Goal: Task Accomplishment & Management: Complete application form

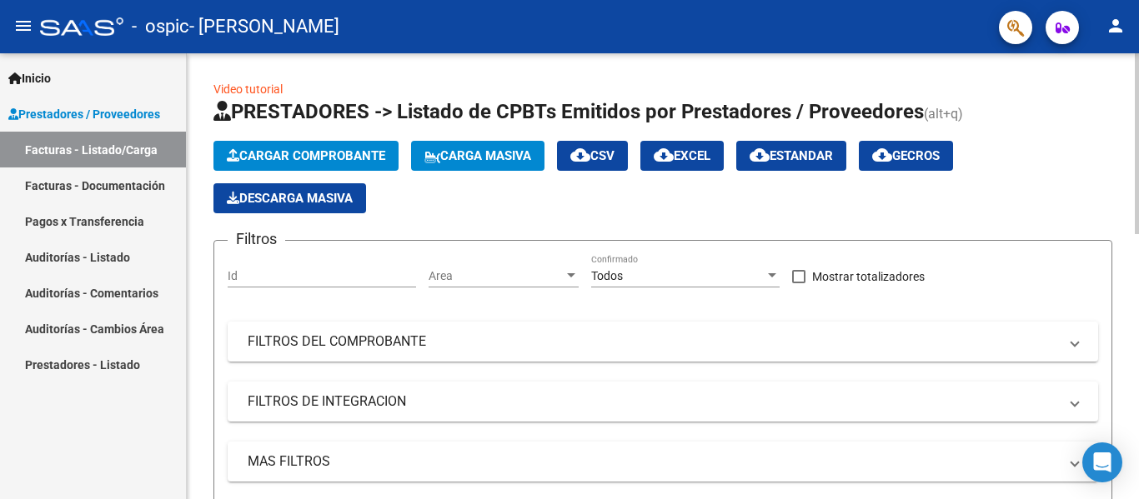
click at [326, 143] on button "Cargar Comprobante" at bounding box center [305, 156] width 185 height 30
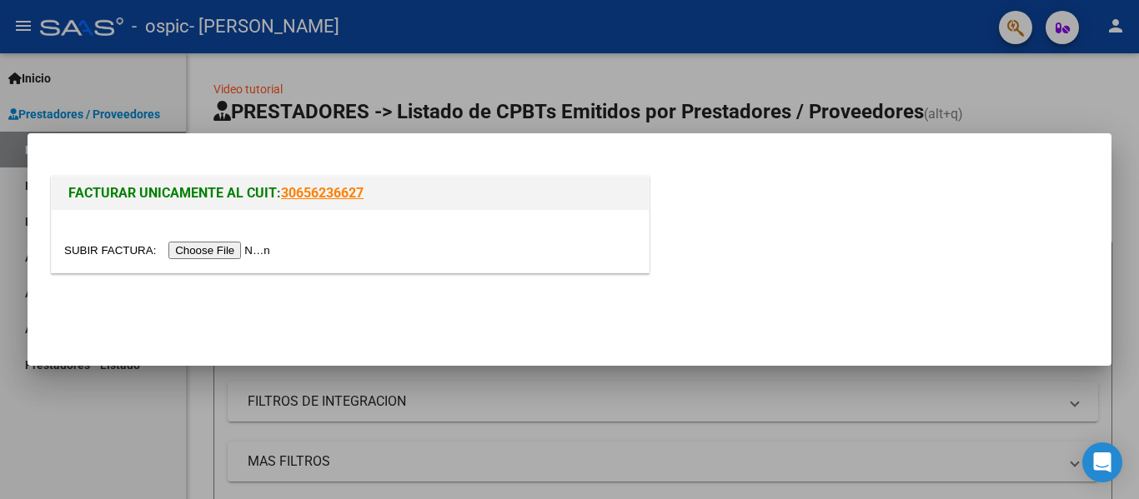
click at [248, 245] on input "file" at bounding box center [169, 251] width 211 height 18
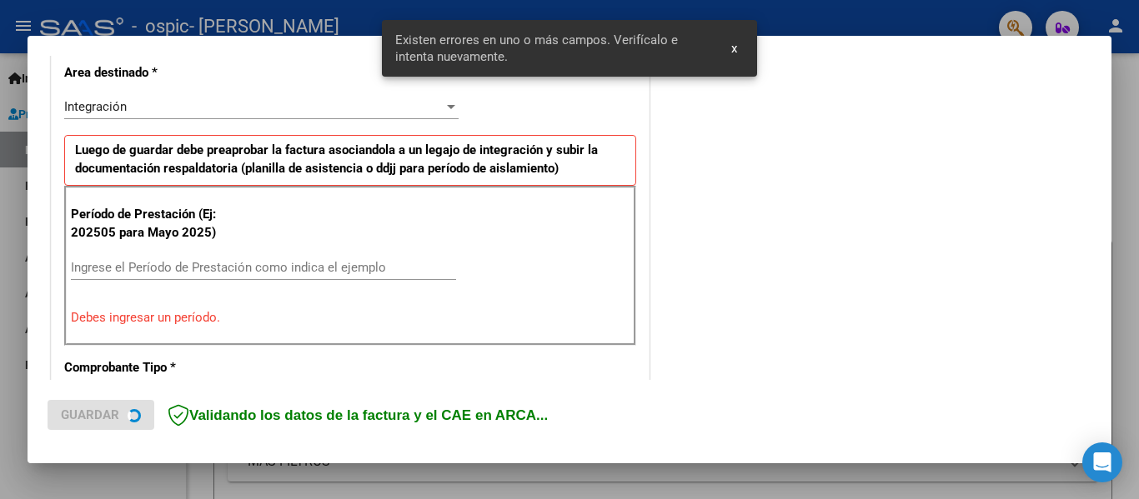
scroll to position [387, 0]
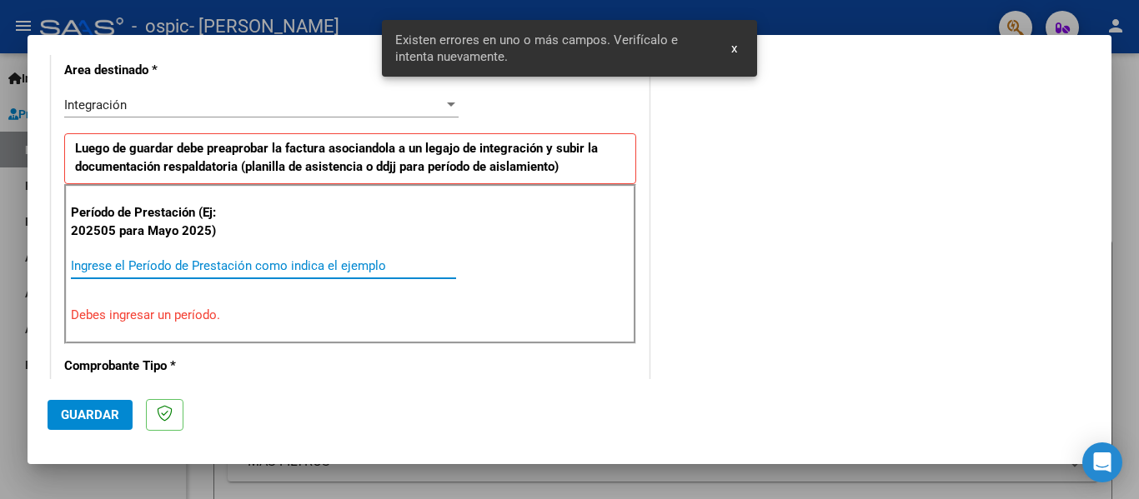
click at [106, 273] on input "Ingrese el Período de Prestación como indica el ejemplo" at bounding box center [263, 265] width 385 height 15
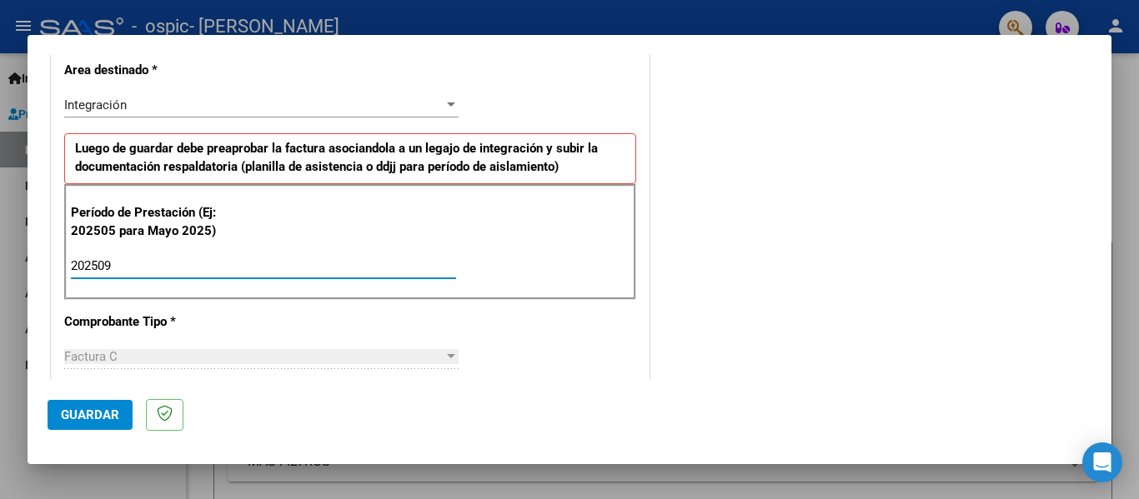
type input "202509"
click at [97, 417] on span "Guardar" at bounding box center [90, 415] width 58 height 15
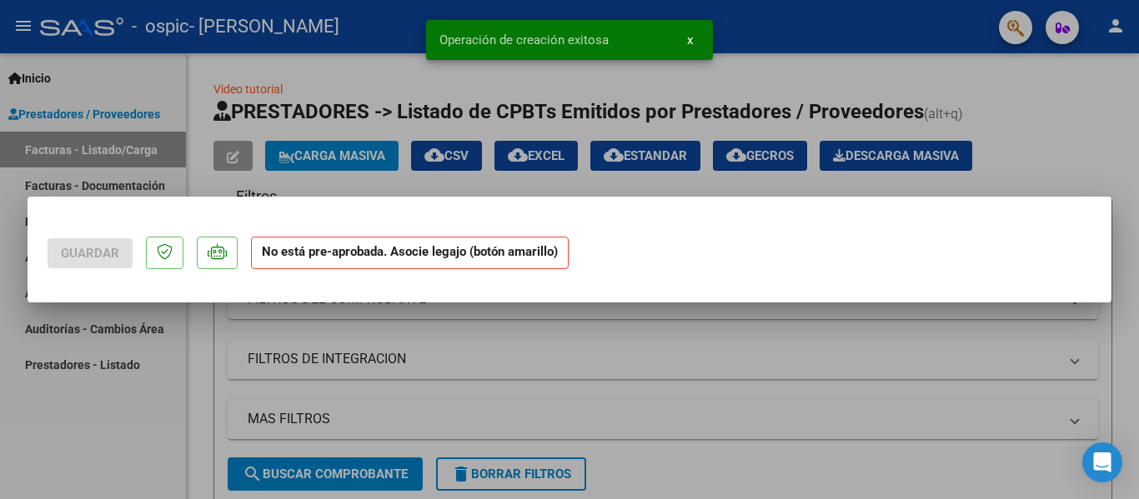
scroll to position [0, 0]
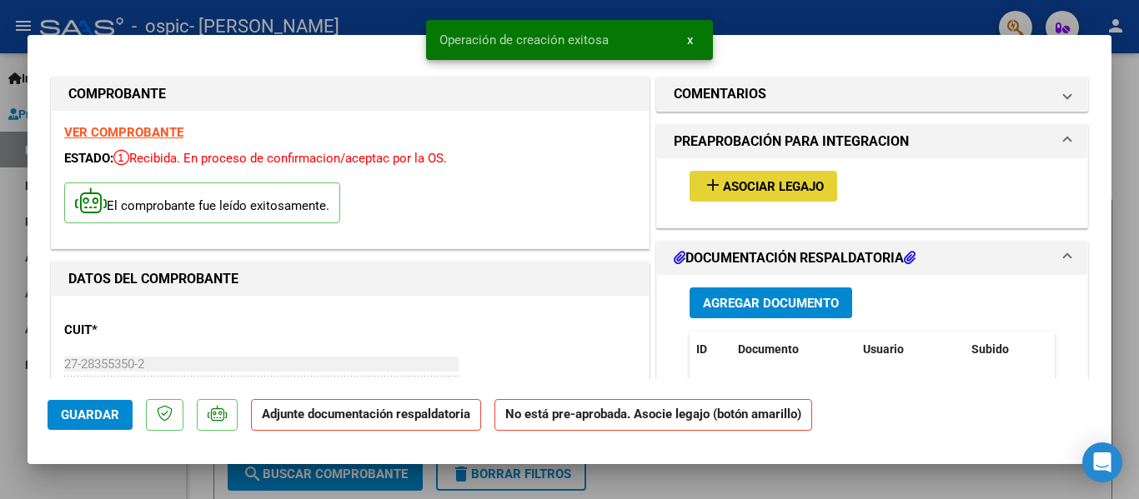
click at [733, 189] on span "Asociar Legajo" at bounding box center [773, 186] width 101 height 15
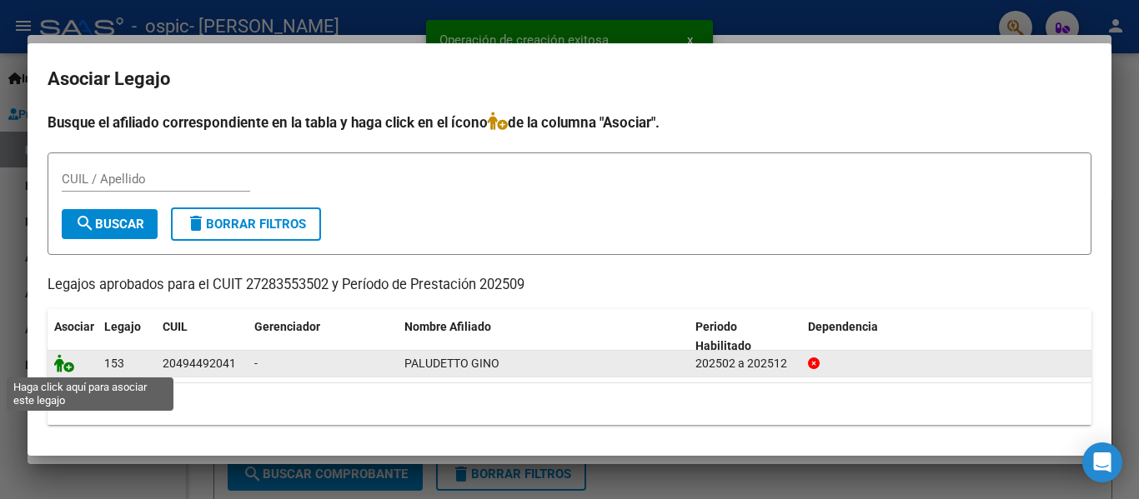
click at [64, 368] on icon at bounding box center [64, 363] width 20 height 18
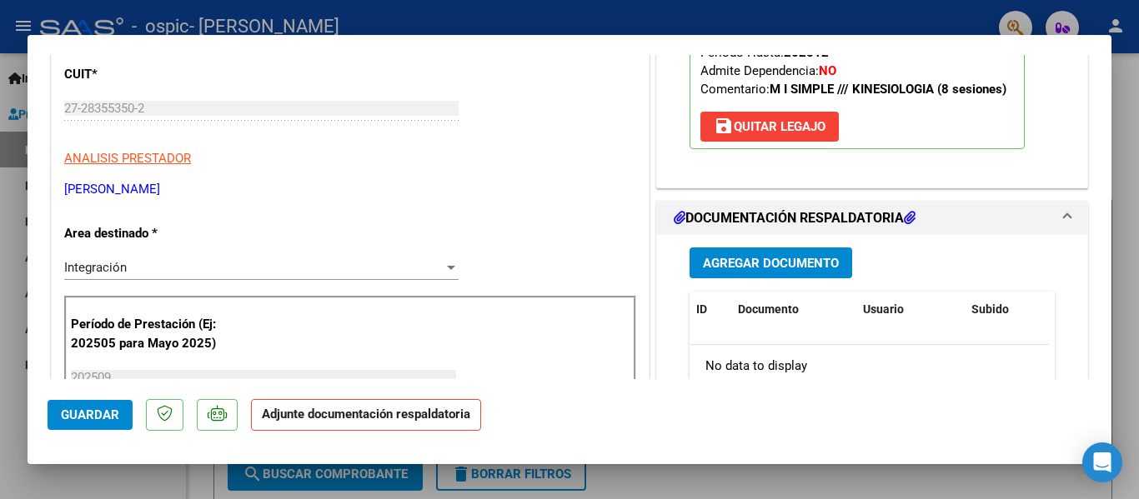
scroll to position [267, 0]
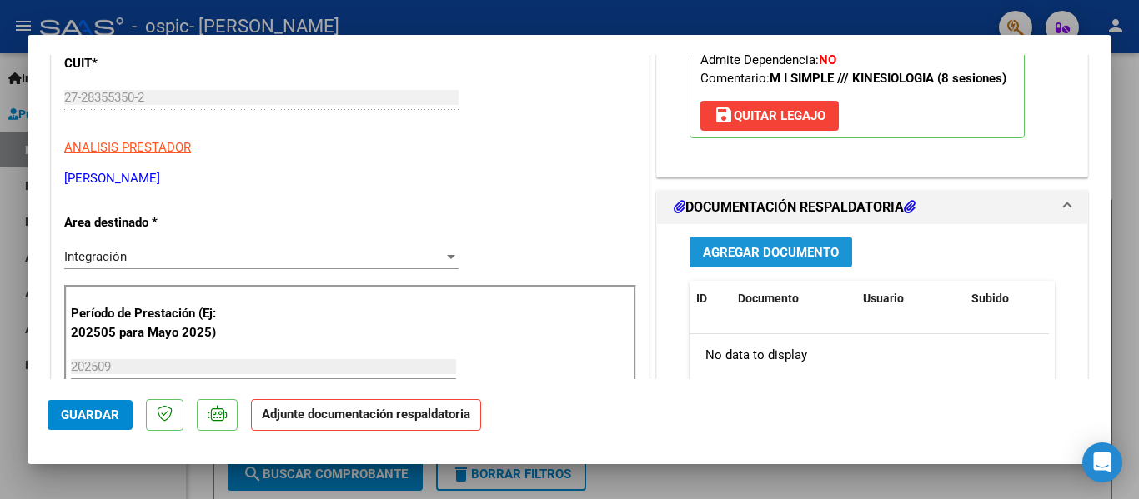
click at [785, 254] on span "Agregar Documento" at bounding box center [771, 252] width 136 height 15
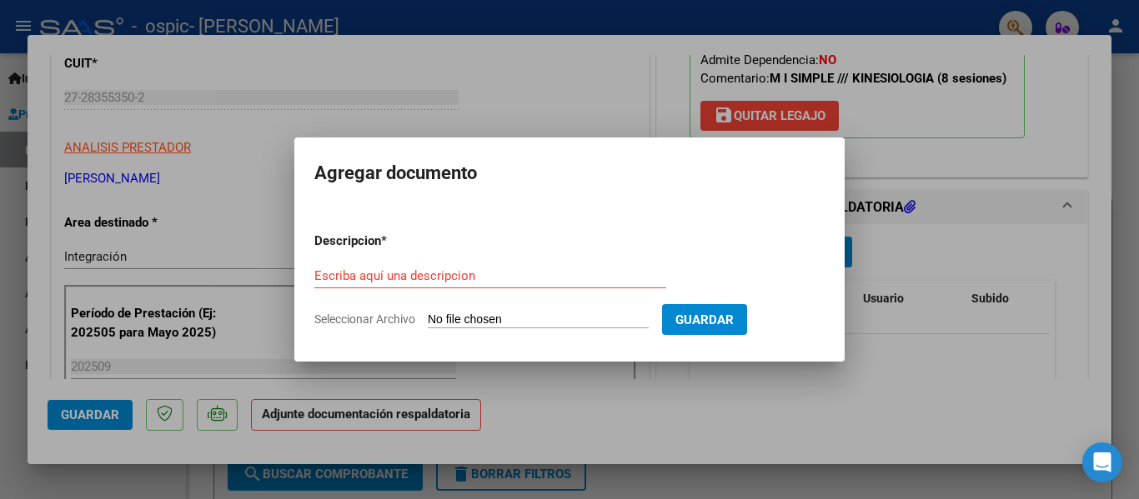
click at [492, 317] on input "Seleccionar Archivo" at bounding box center [538, 321] width 221 height 16
type input "C:\fakepath\Asist [PERSON_NAME] set 25.pdf"
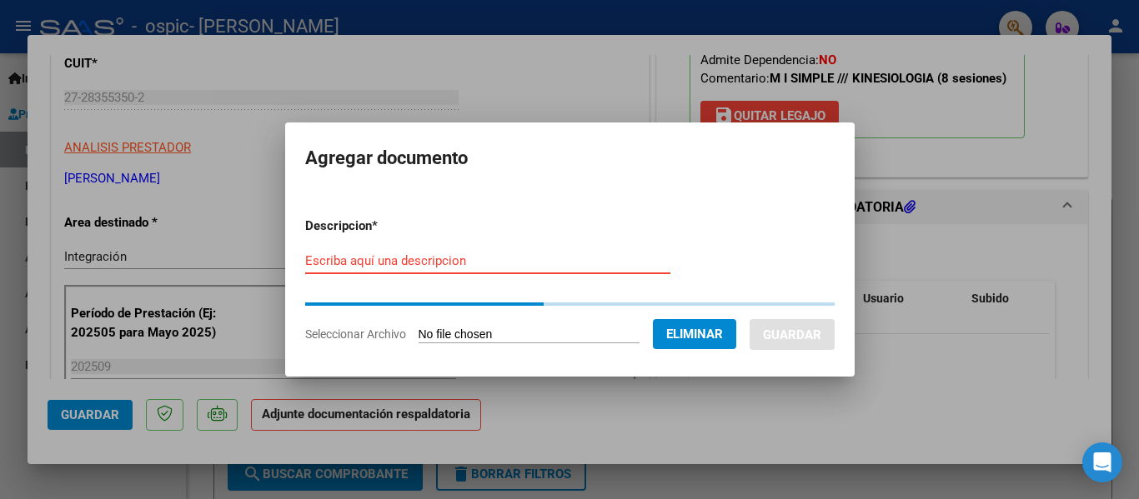
click at [548, 267] on div "Escriba aquí una descripcion" at bounding box center [487, 260] width 365 height 25
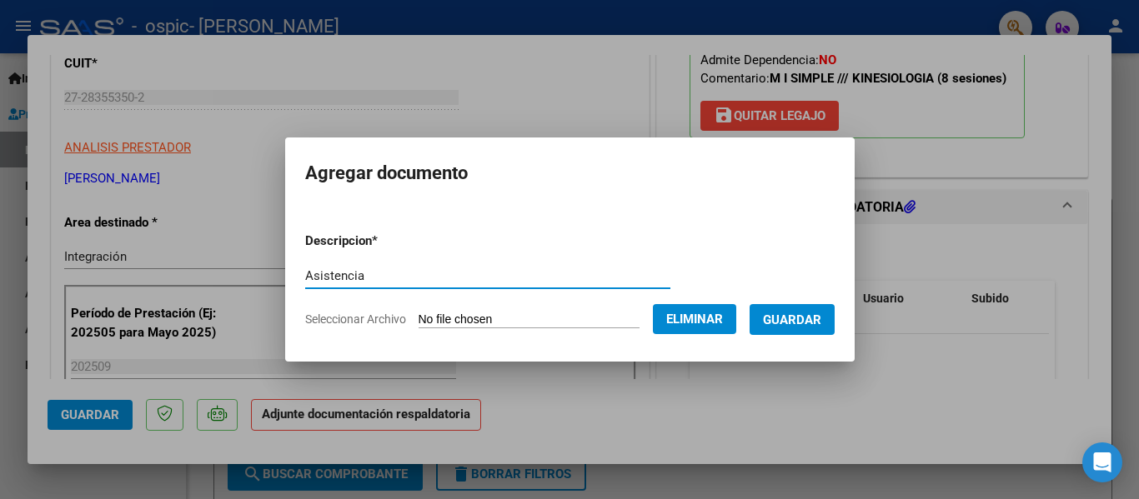
type input "Asistencia"
click at [790, 317] on span "Guardar" at bounding box center [792, 320] width 58 height 15
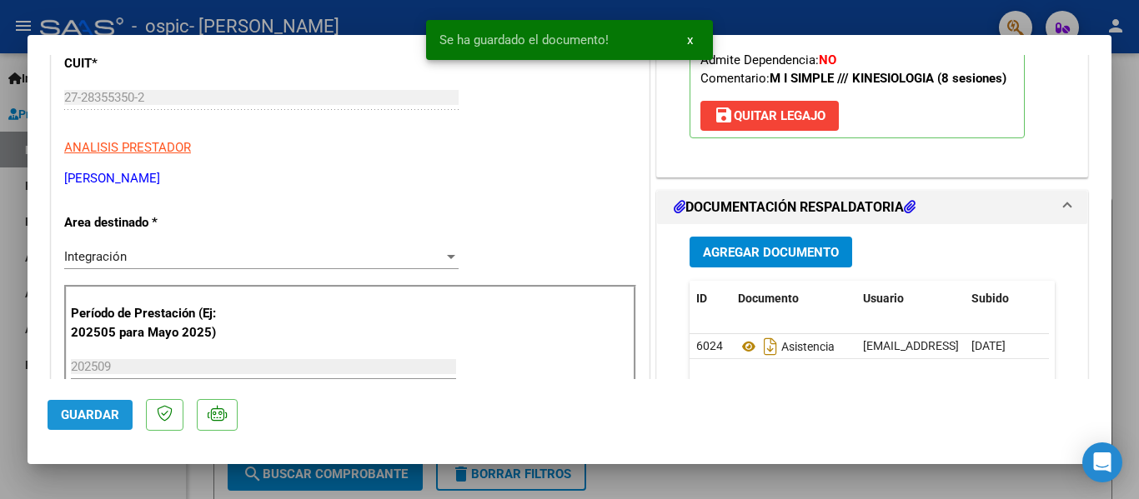
click at [93, 417] on span "Guardar" at bounding box center [90, 415] width 58 height 15
